Goal: Transaction & Acquisition: Obtain resource

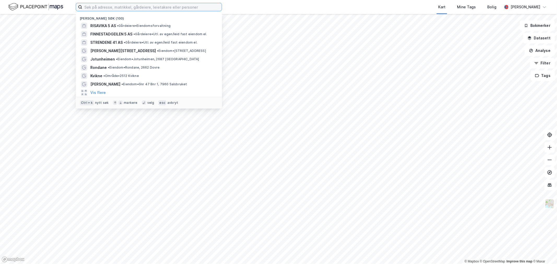
click at [134, 7] on input at bounding box center [152, 7] width 140 height 8
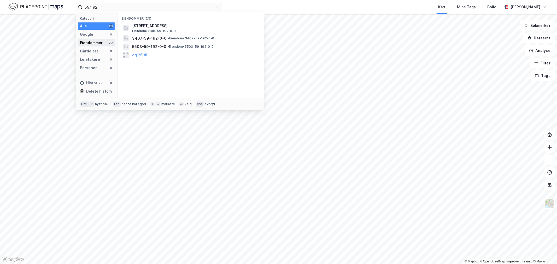
click at [92, 41] on div "Eiendommer" at bounding box center [91, 43] width 23 height 6
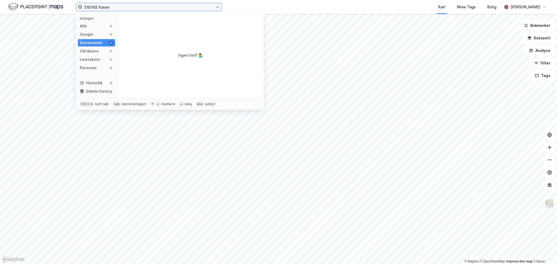
type input "59/192 fosen"
drag, startPoint x: 120, startPoint y: 7, endPoint x: -1, endPoint y: 7, distance: 121.8
click at [0, 7] on html "59/192 fosen Kategori Alle 0 Google 0 Eiendommer 0 Gårdeiere 0 Leietakere 0 Per…" at bounding box center [278, 132] width 557 height 264
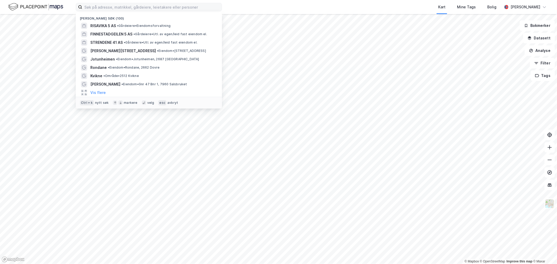
click at [78, 5] on icon at bounding box center [80, 7] width 4 height 4
click at [82, 5] on input at bounding box center [152, 7] width 140 height 8
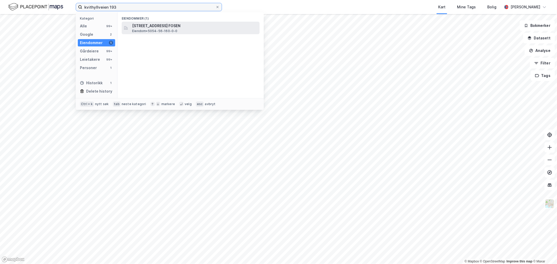
type input "kvithyllveien 193"
click at [146, 27] on span "[STREET_ADDRESS] FOSEN" at bounding box center [194, 26] width 125 height 6
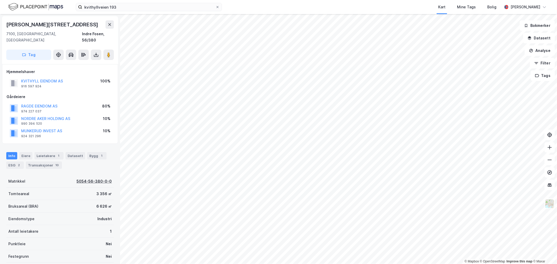
click at [81, 178] on div "5054-56-380-0-0" at bounding box center [94, 181] width 35 height 6
click at [96, 178] on div "5054-56-380-0-0" at bounding box center [94, 181] width 35 height 6
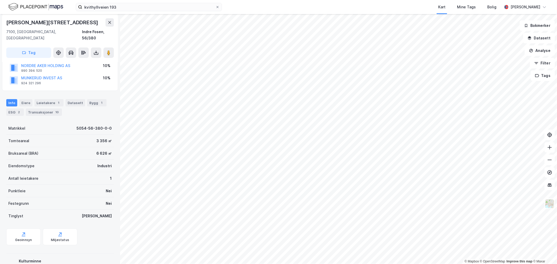
scroll to position [43, 0]
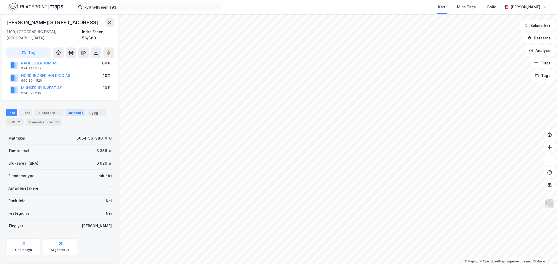
click at [76, 109] on div "Datasett" at bounding box center [76, 112] width 20 height 7
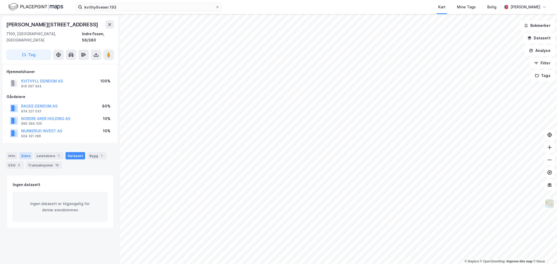
click at [24, 152] on div "Eiere" at bounding box center [25, 155] width 13 height 7
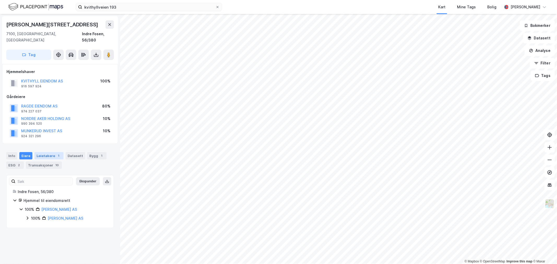
click at [41, 152] on div "Leietakere 1" at bounding box center [48, 155] width 29 height 7
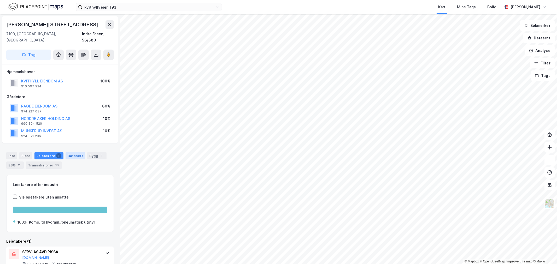
click at [73, 152] on div "Datasett" at bounding box center [76, 155] width 20 height 7
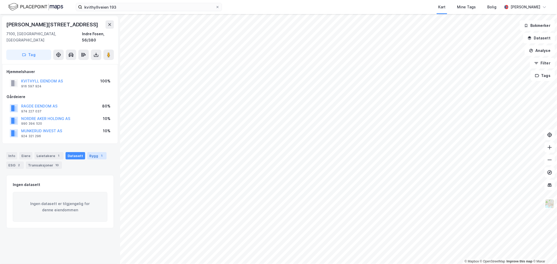
click at [93, 152] on div "Bygg 1" at bounding box center [96, 155] width 19 height 7
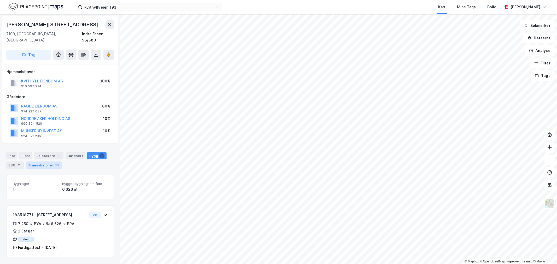
click at [47, 162] on div "Transaksjoner 10" at bounding box center [44, 165] width 36 height 7
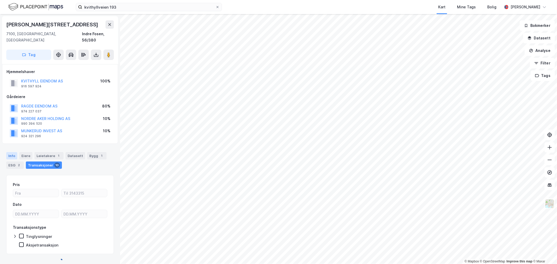
click at [15, 153] on div "Info" at bounding box center [11, 155] width 11 height 7
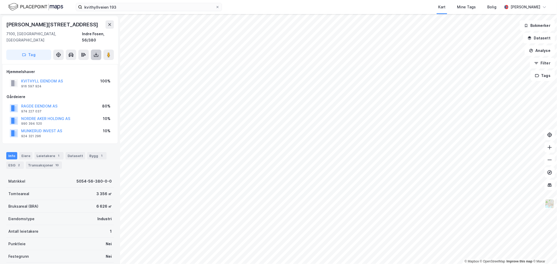
click at [101, 50] on button at bounding box center [96, 55] width 10 height 10
click at [88, 72] on div "Last ned matrikkelrapport" at bounding box center [76, 74] width 43 height 4
click at [80, 61] on div "Last ned grunnbok" at bounding box center [74, 65] width 56 height 8
